Goal: Check status: Check status

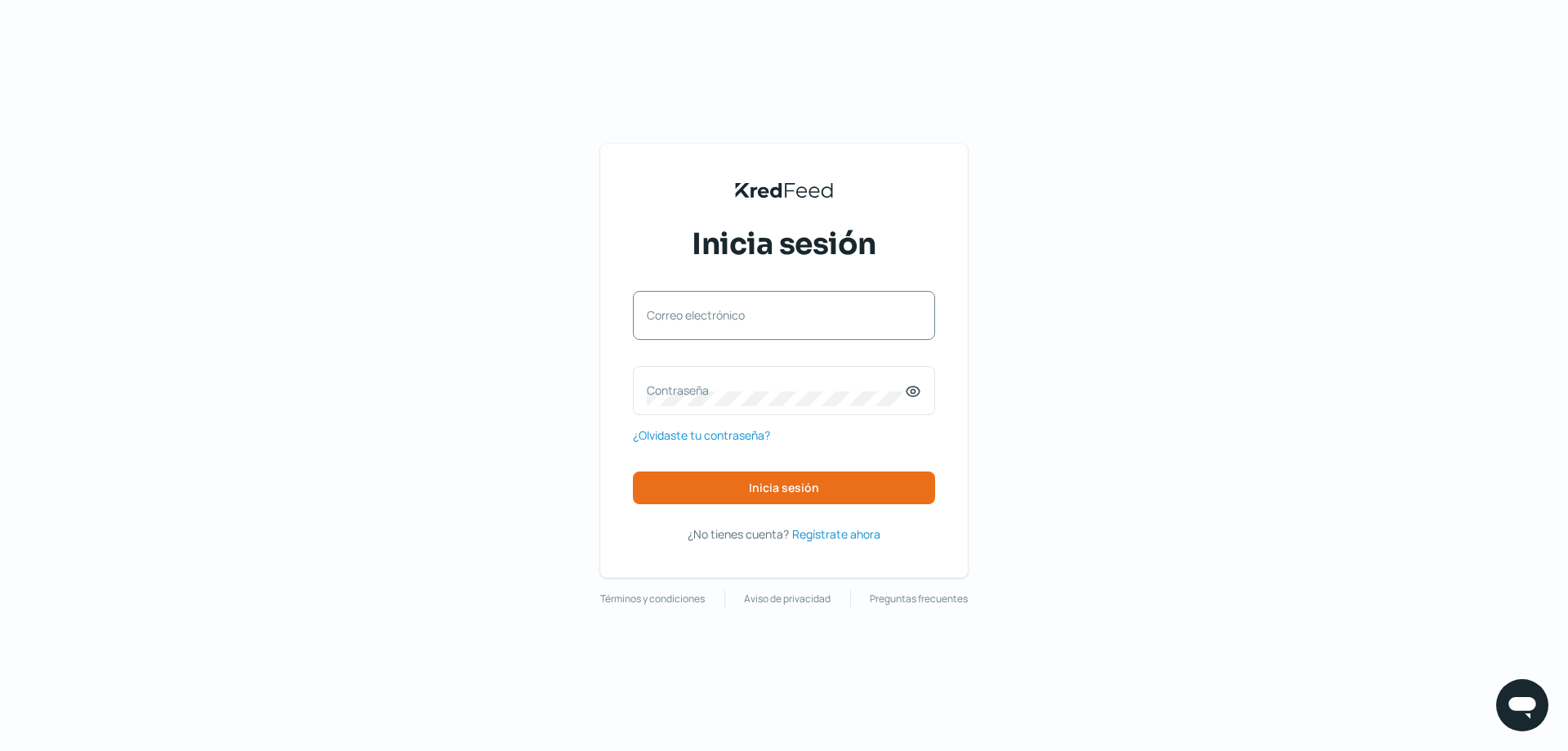
click at [722, 323] on label "Correo electrónico" at bounding box center [776, 315] width 259 height 16
click at [722, 323] on input "Correo electrónico" at bounding box center [784, 324] width 274 height 15
click at [709, 308] on label "Correo electrónico" at bounding box center [776, 315] width 259 height 16
click at [709, 317] on input "Correo electrónico" at bounding box center [784, 324] width 274 height 15
type input "[EMAIL_ADDRESS][DOMAIN_NAME]"
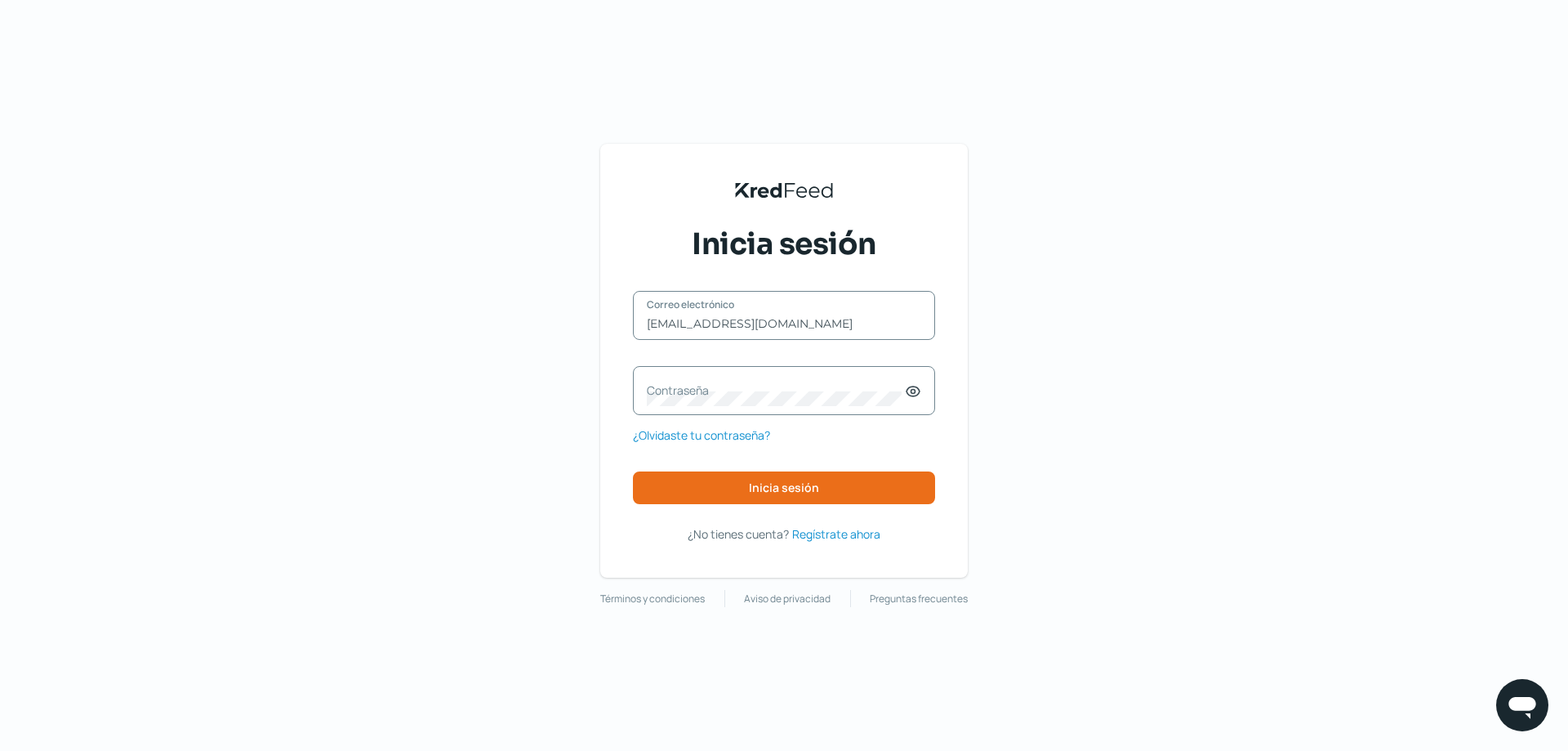
click at [710, 392] on label "Contraseña" at bounding box center [776, 389] width 259 height 16
click at [789, 485] on span "Inicia sesión" at bounding box center [784, 488] width 70 height 11
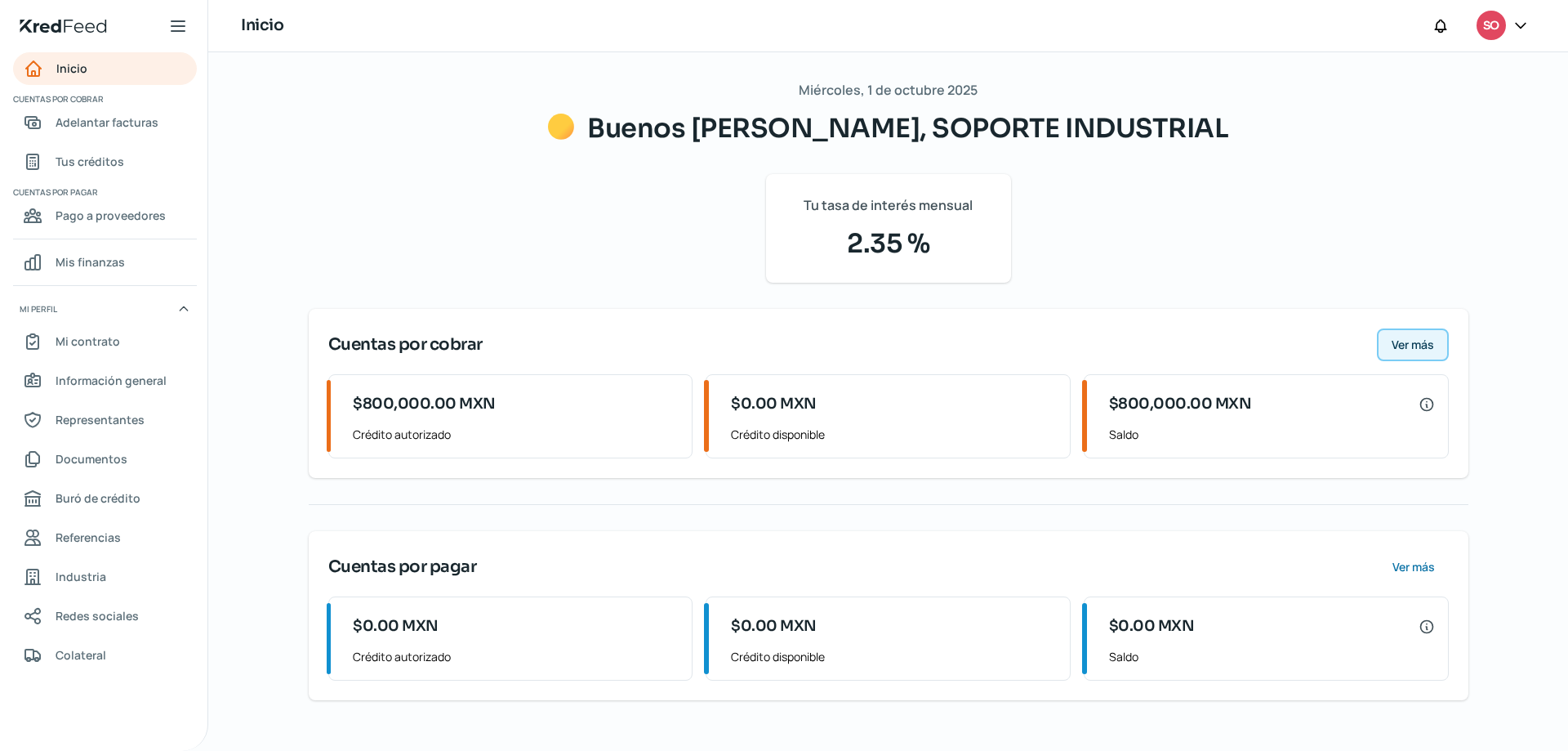
click at [1404, 343] on span "Ver más" at bounding box center [1413, 344] width 42 height 11
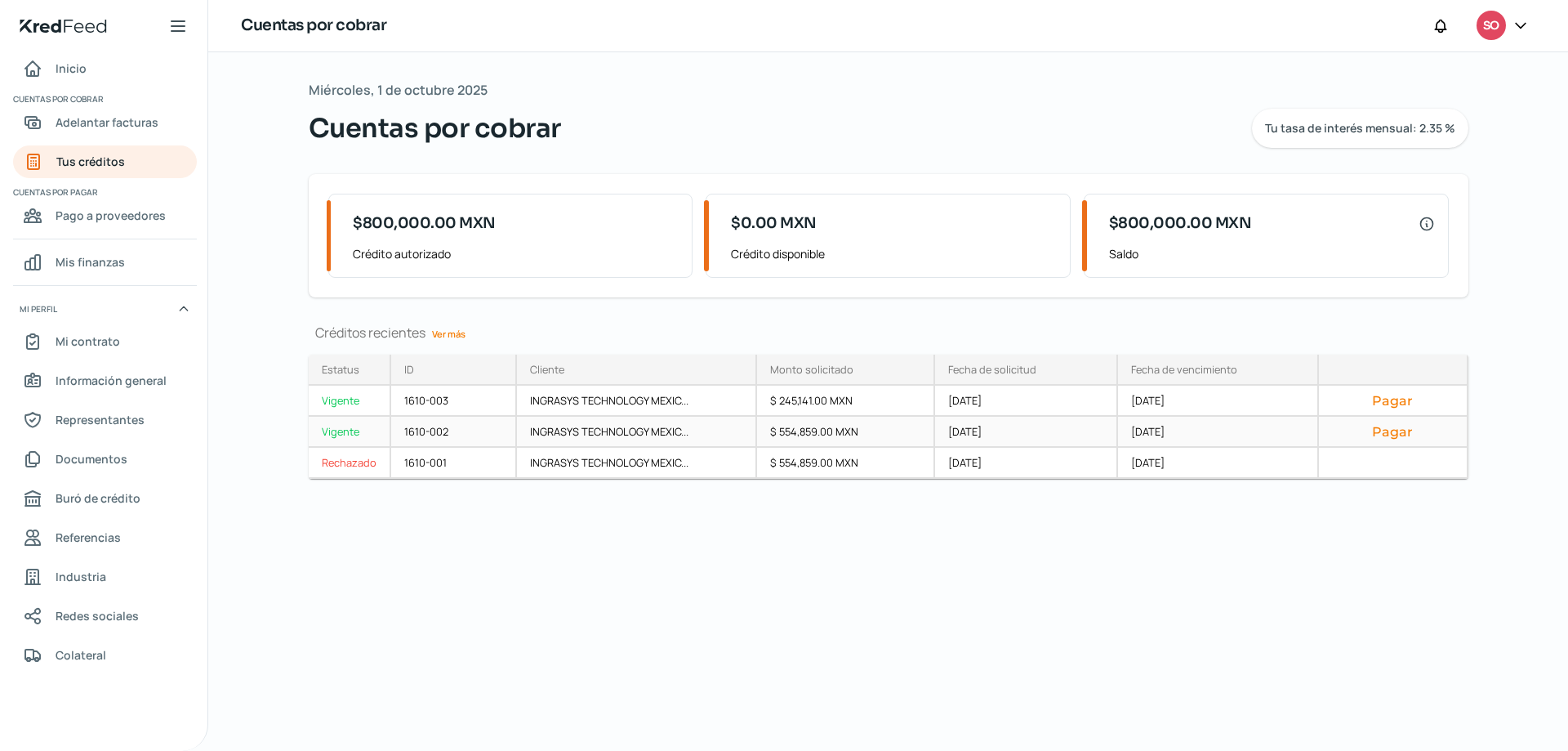
click at [1399, 433] on button "Pagar" at bounding box center [1392, 432] width 121 height 17
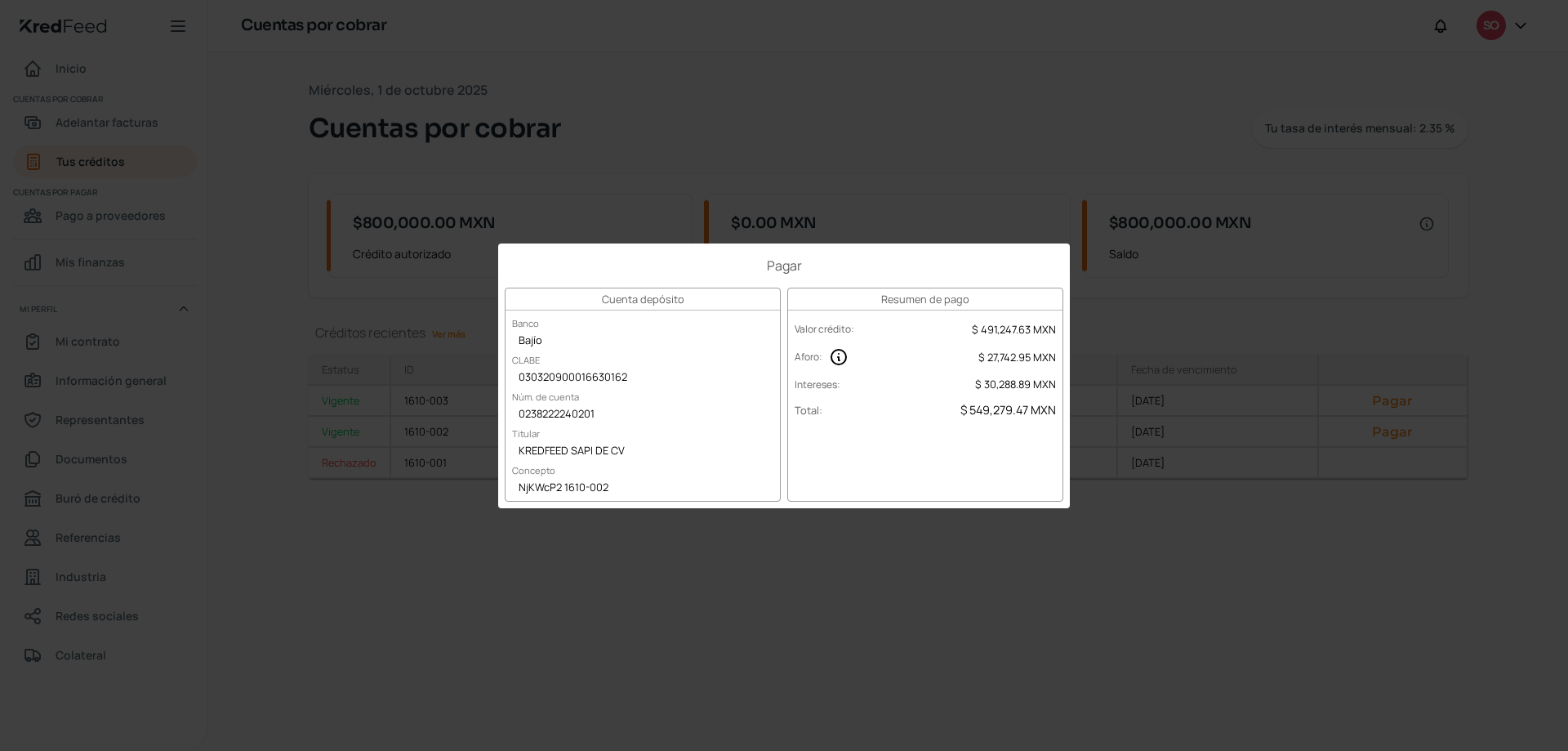
click at [920, 527] on div "Pagar Cuenta depósito Banco Bajío [PERSON_NAME] 030320900016630162 Núm. de cuen…" at bounding box center [784, 376] width 1568 height 751
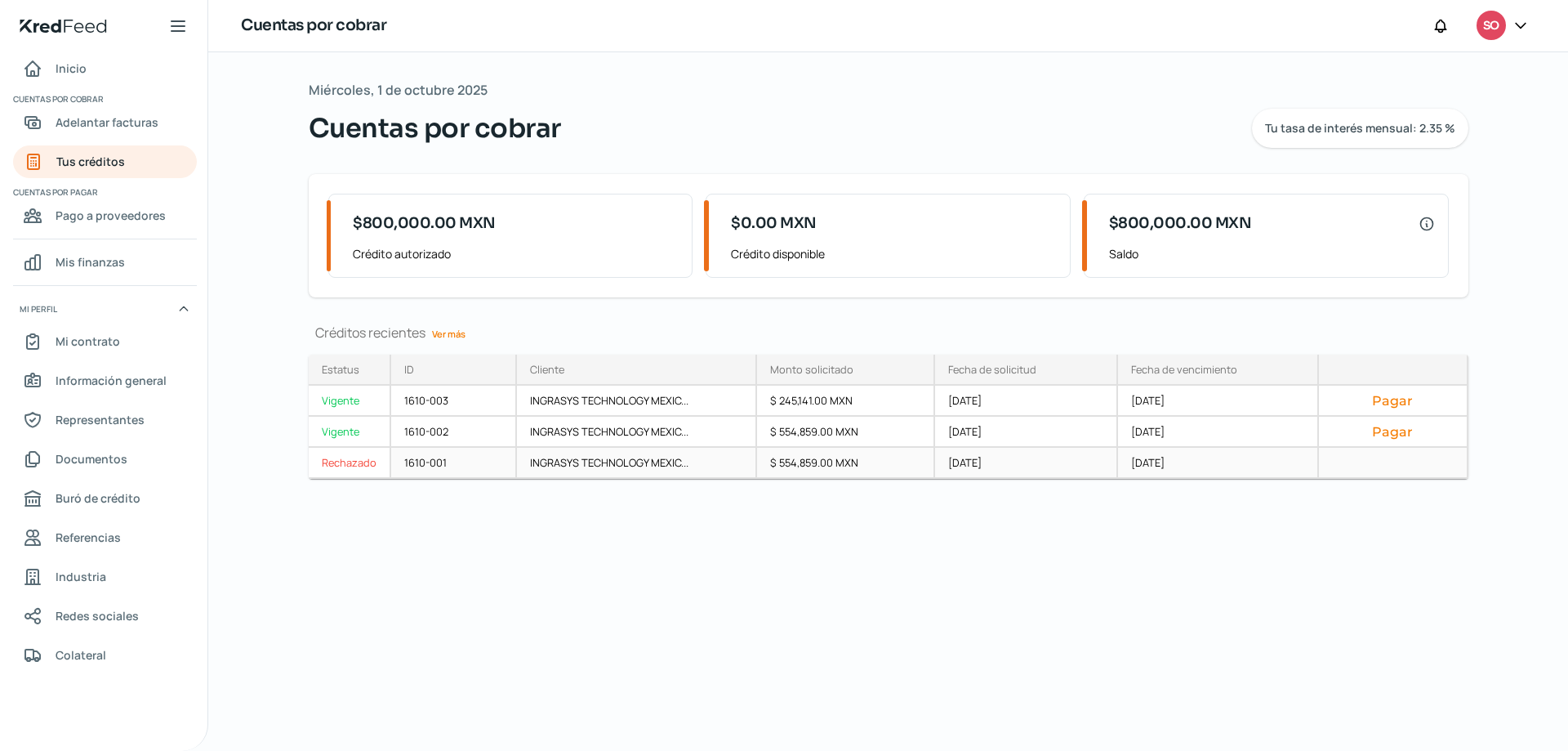
click at [887, 472] on div "$ 554,859.00 MXN" at bounding box center [847, 463] width 179 height 31
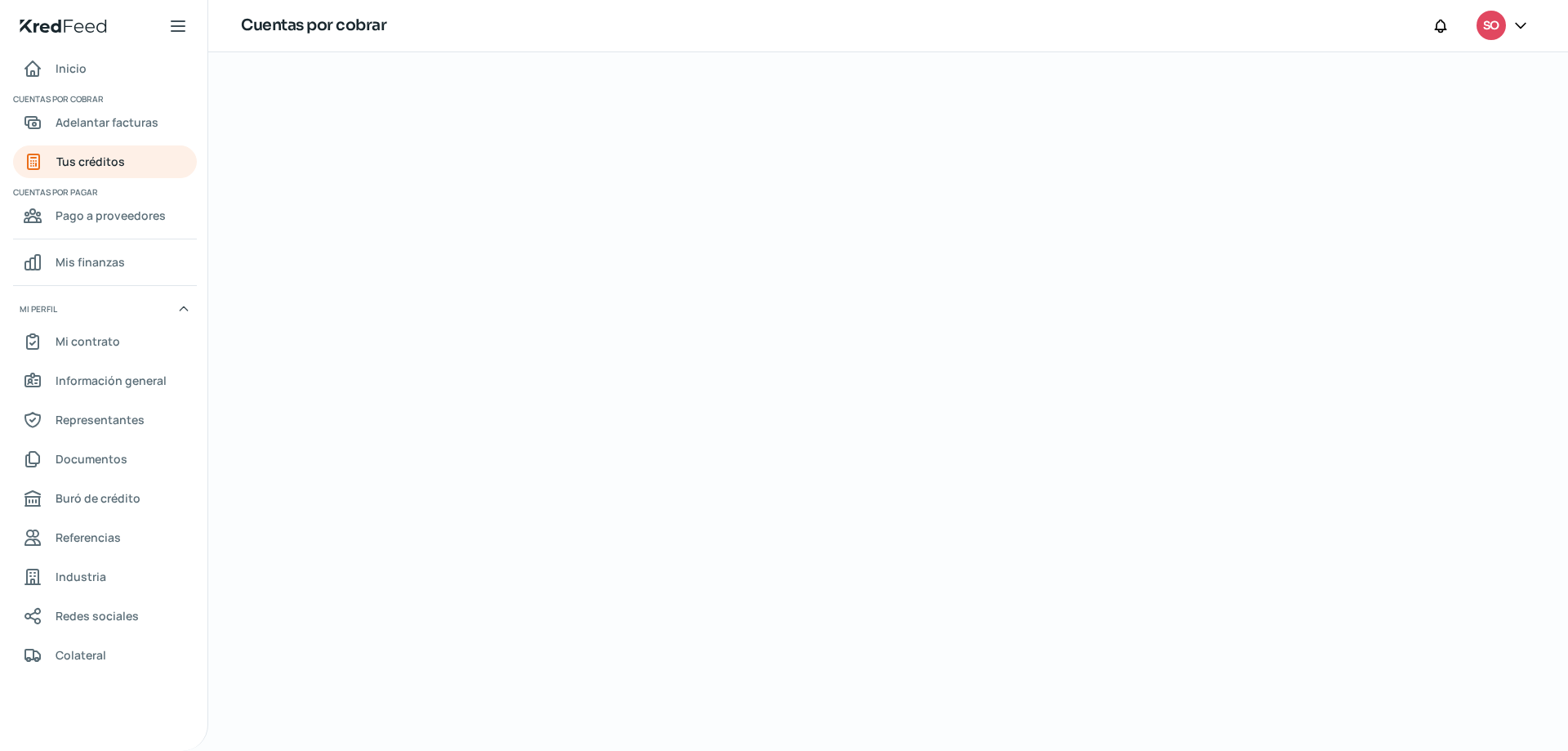
click at [836, 460] on div at bounding box center [888, 401] width 1225 height 699
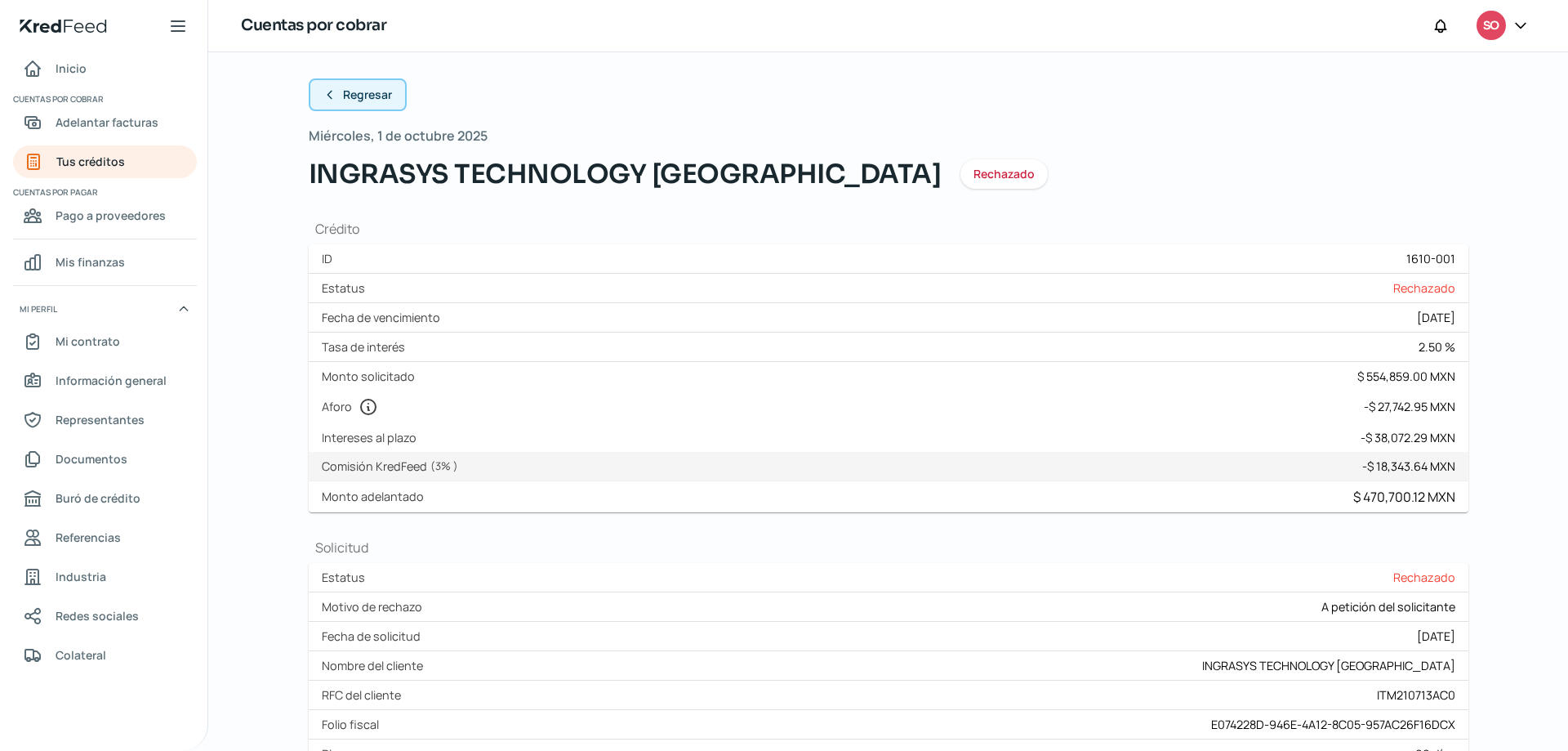
click at [343, 90] on span "Regresar" at bounding box center [367, 95] width 49 height 11
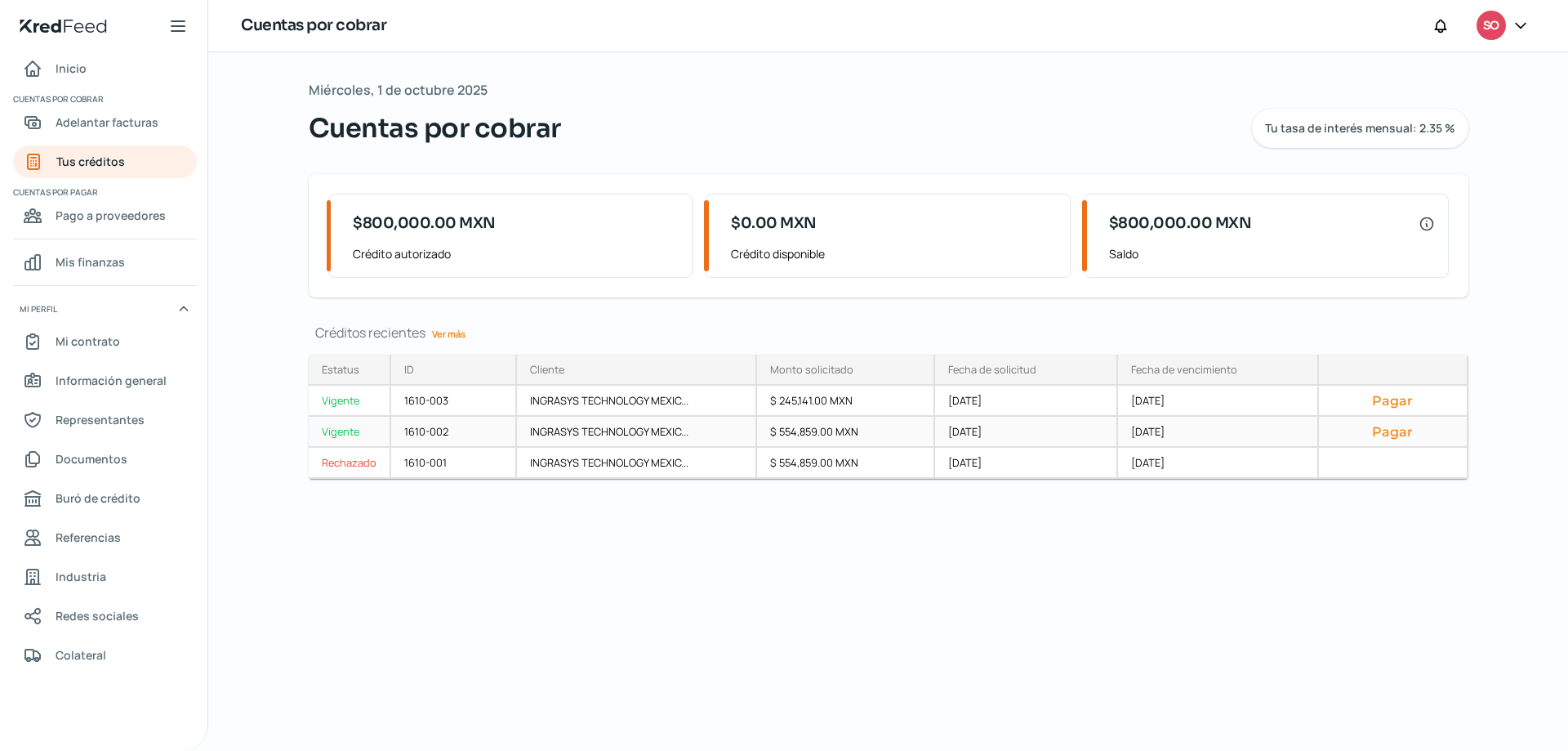
click at [753, 424] on div "INGRASYS TECHNOLOGY MEXIC..." at bounding box center [637, 433] width 240 height 31
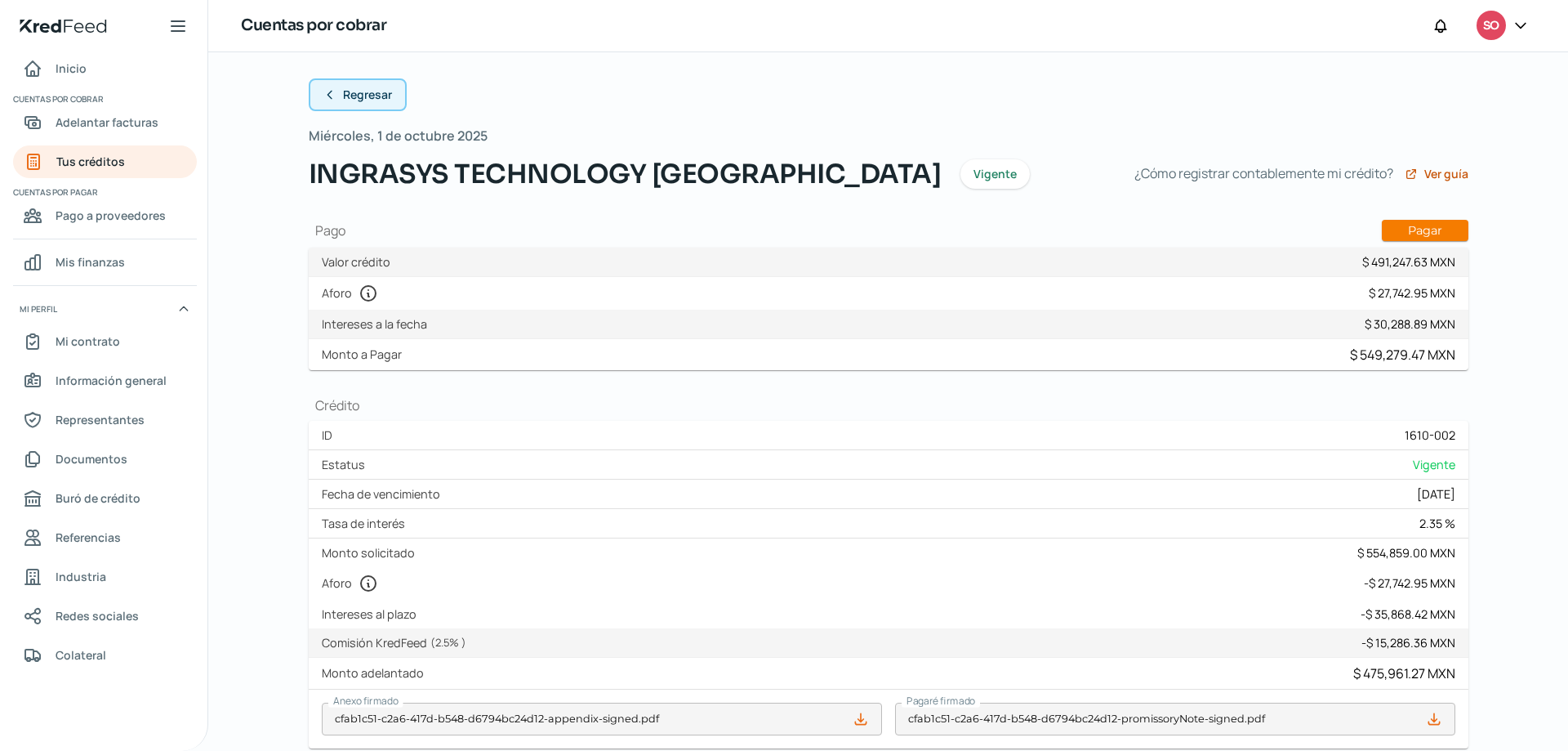
click at [364, 99] on span "Regresar" at bounding box center [367, 95] width 49 height 11
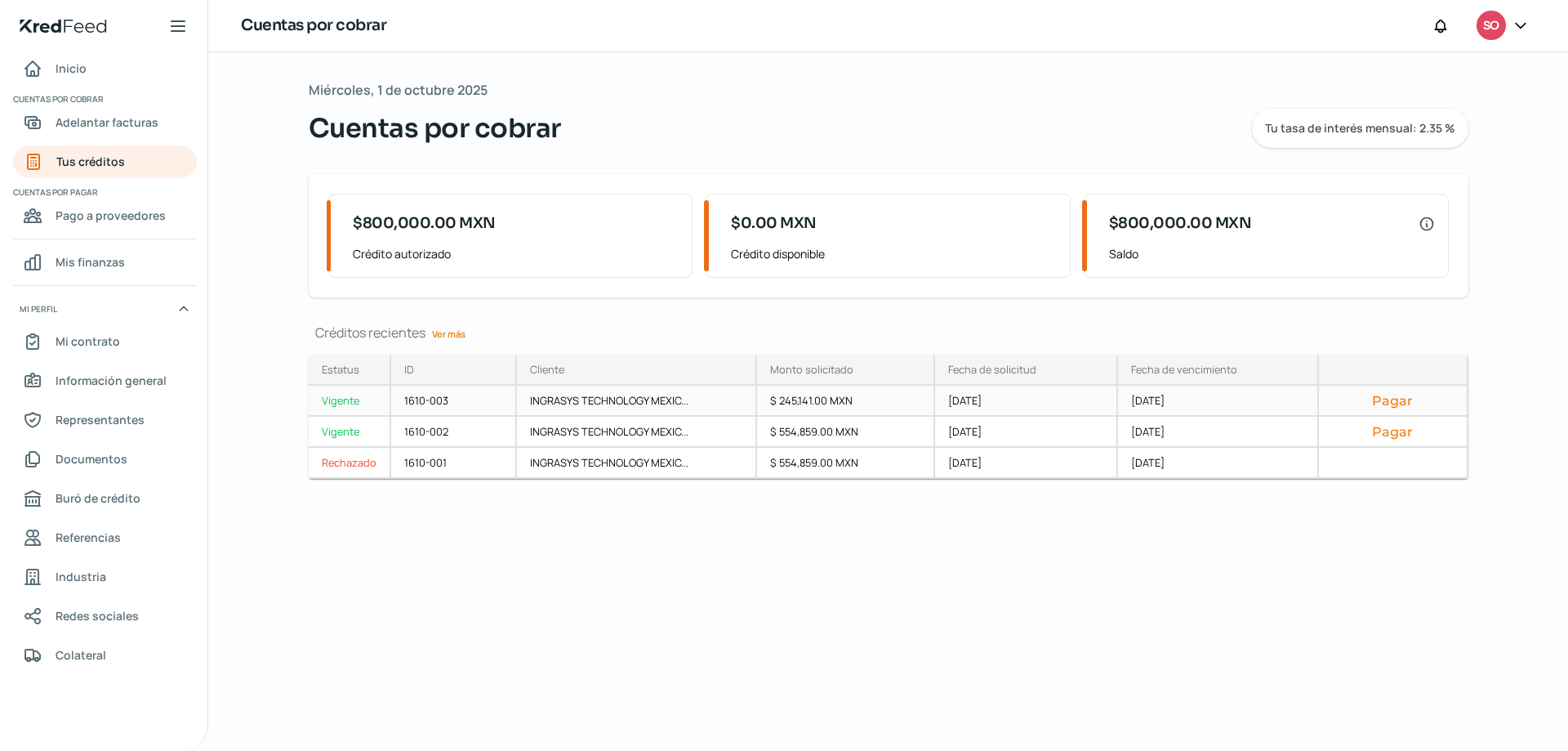
click at [836, 403] on div "$ 245,141.00 MXN" at bounding box center [847, 401] width 179 height 31
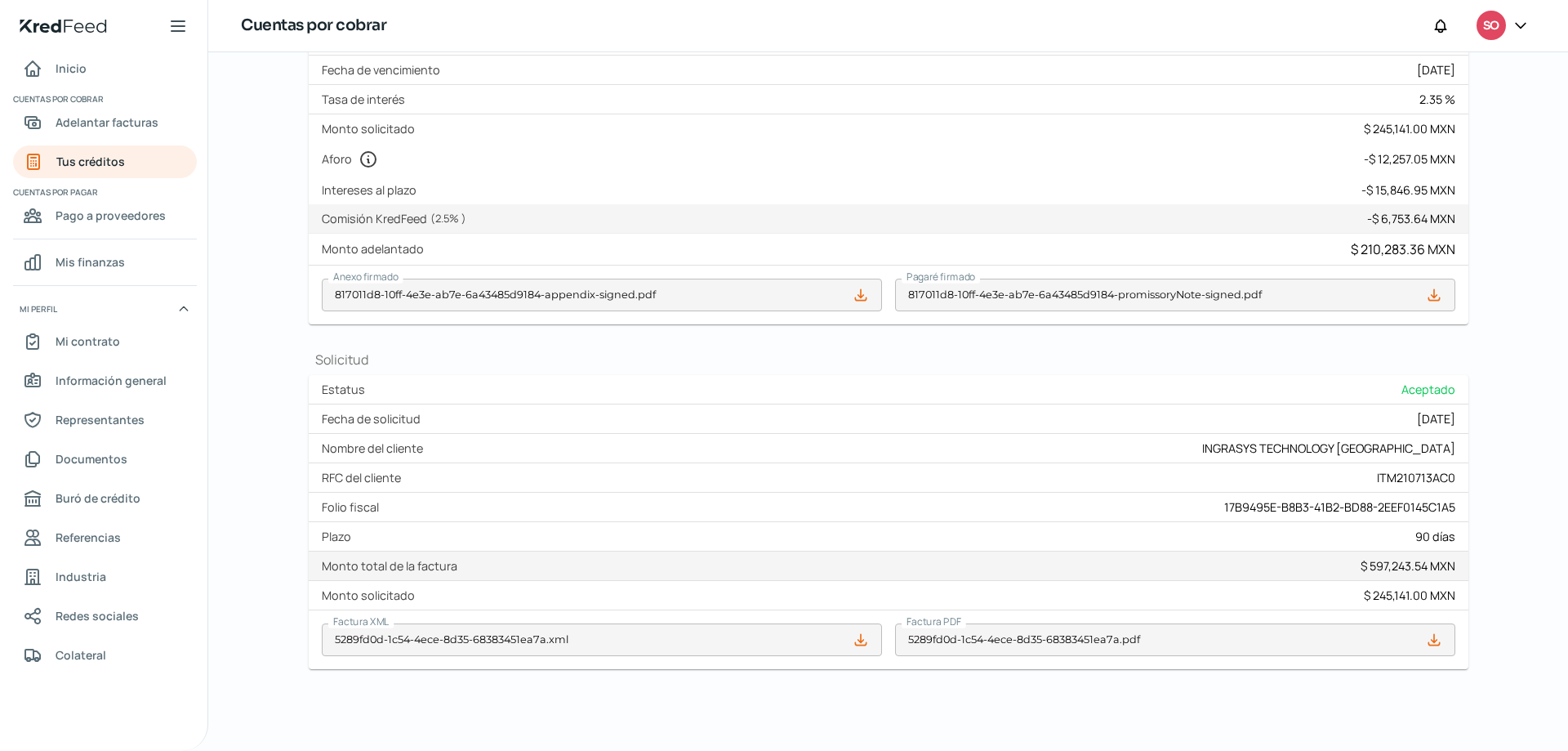
scroll to position [433, 0]
